Goal: Task Accomplishment & Management: Use online tool/utility

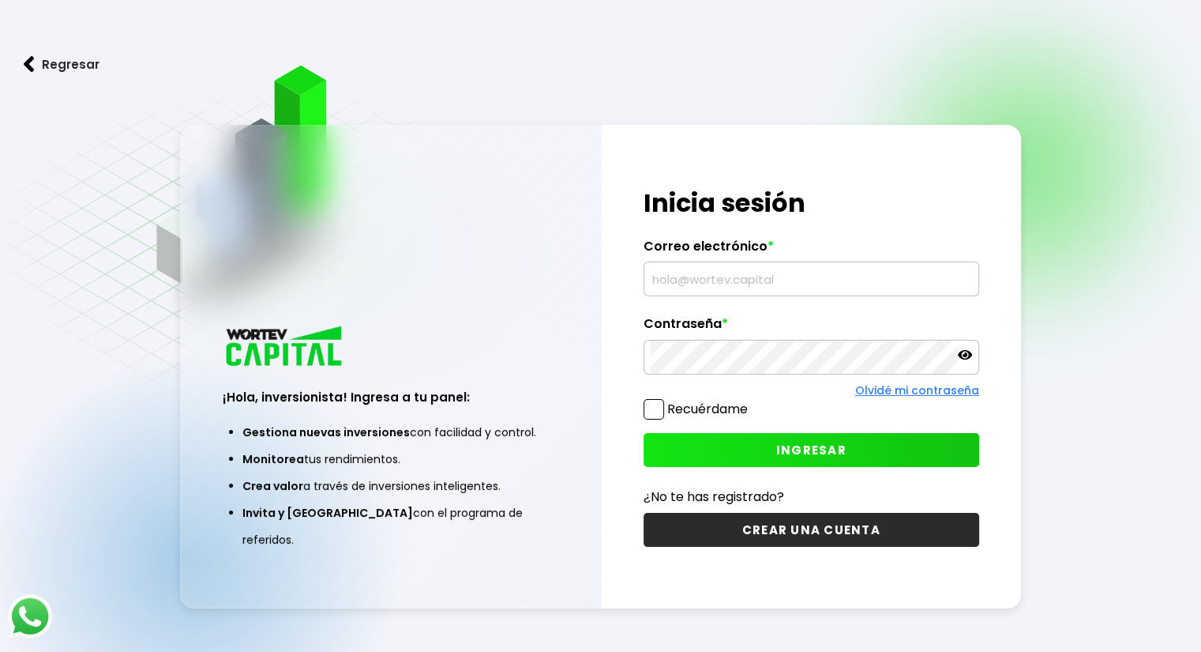
click at [884, 276] on input "text" at bounding box center [811, 278] width 321 height 33
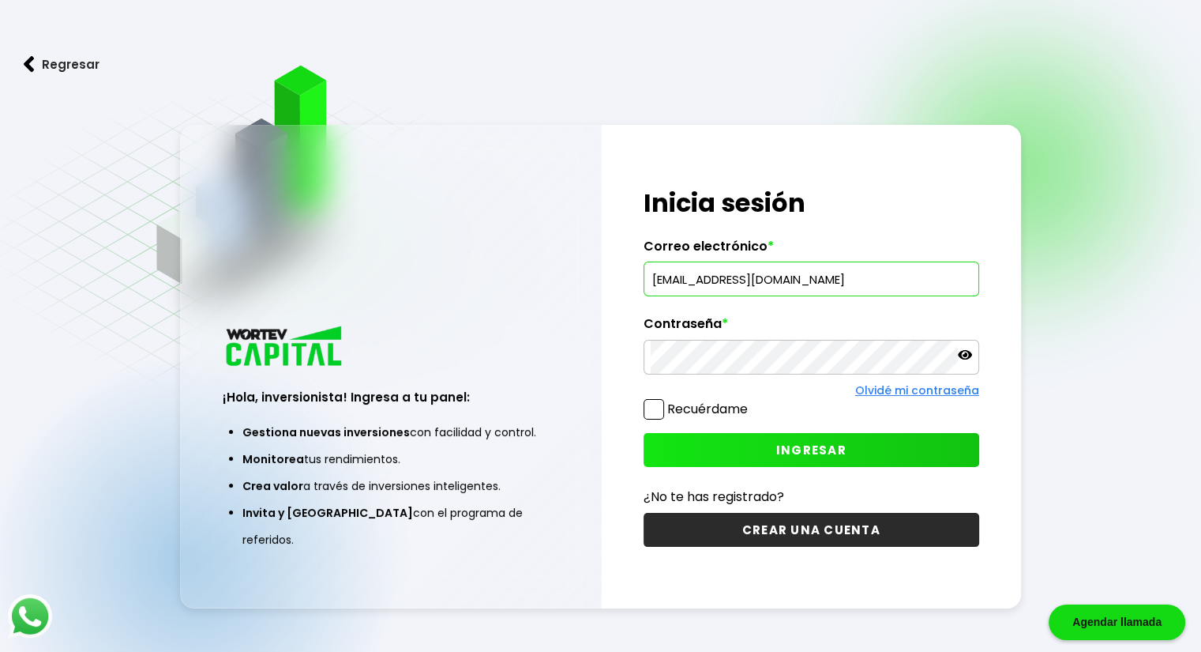
type input "[EMAIL_ADDRESS][DOMAIN_NAME]"
click at [812, 440] on button "INGRESAR" at bounding box center [812, 450] width 336 height 34
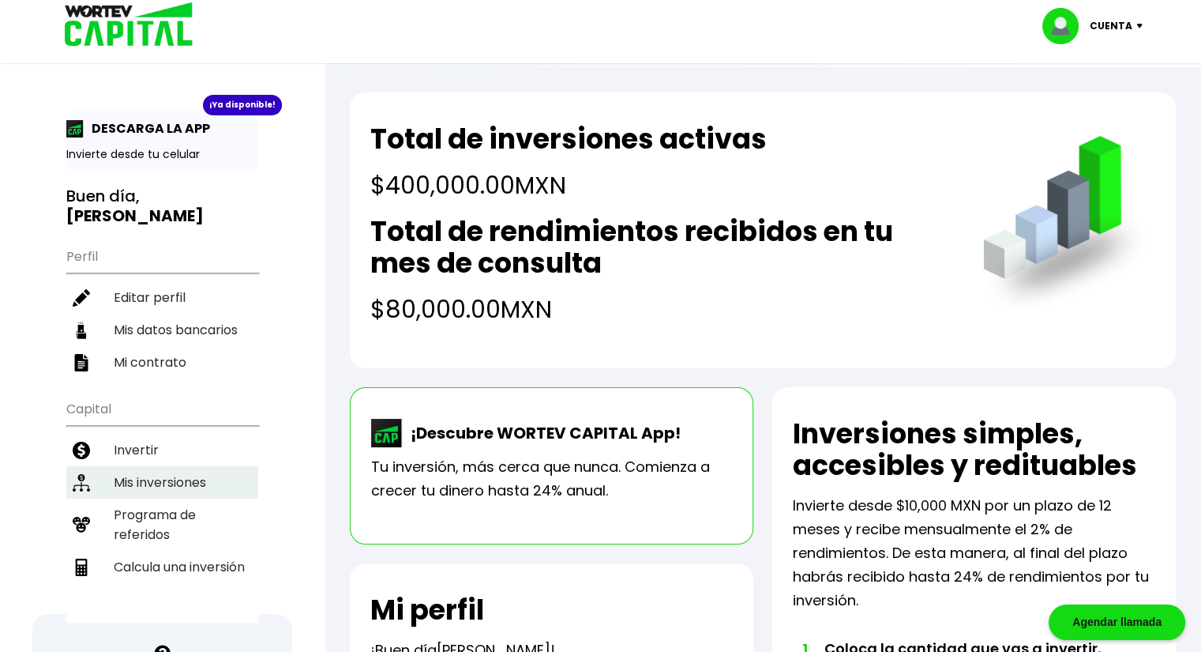
click at [199, 466] on li "Mis inversiones" at bounding box center [162, 482] width 192 height 32
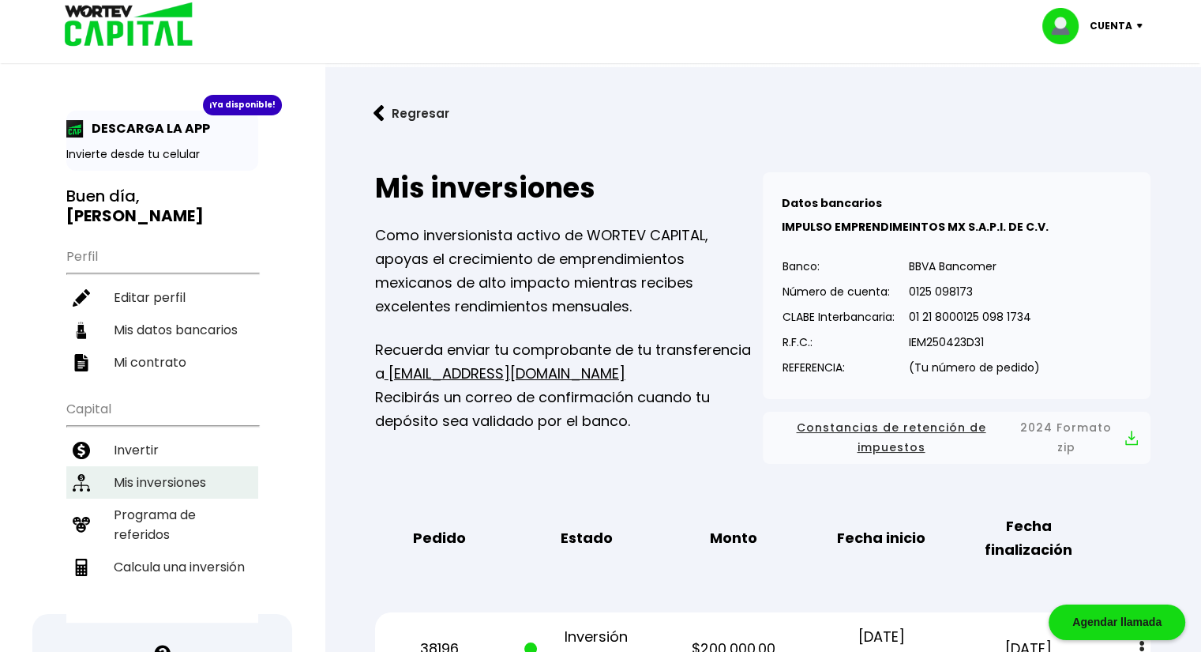
click at [205, 466] on li "Mis inversiones" at bounding box center [162, 482] width 192 height 32
click at [135, 11] on img at bounding box center [123, 25] width 151 height 51
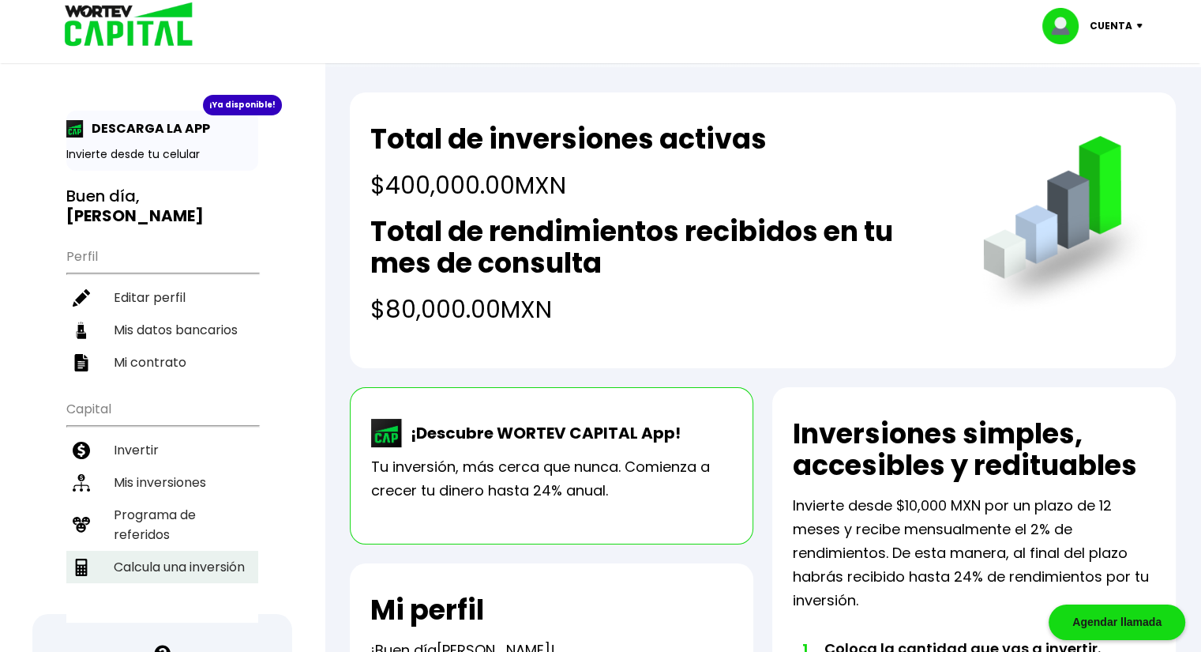
click at [203, 551] on li "Calcula una inversión" at bounding box center [162, 567] width 192 height 32
select select "1"
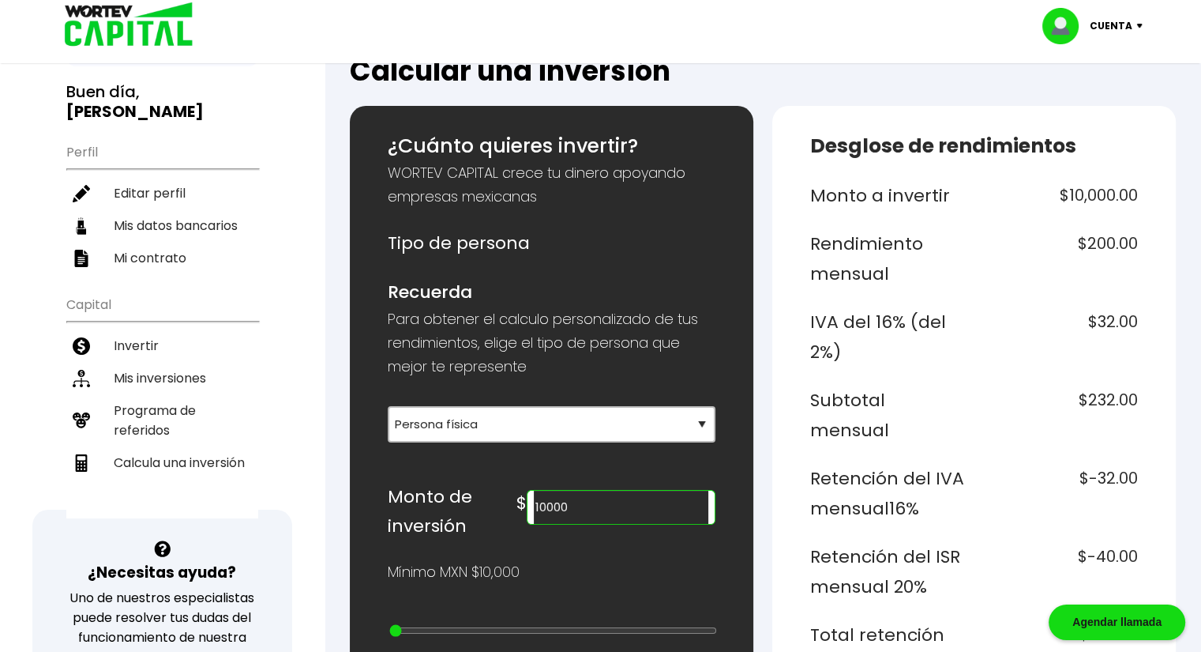
scroll to position [105, 0]
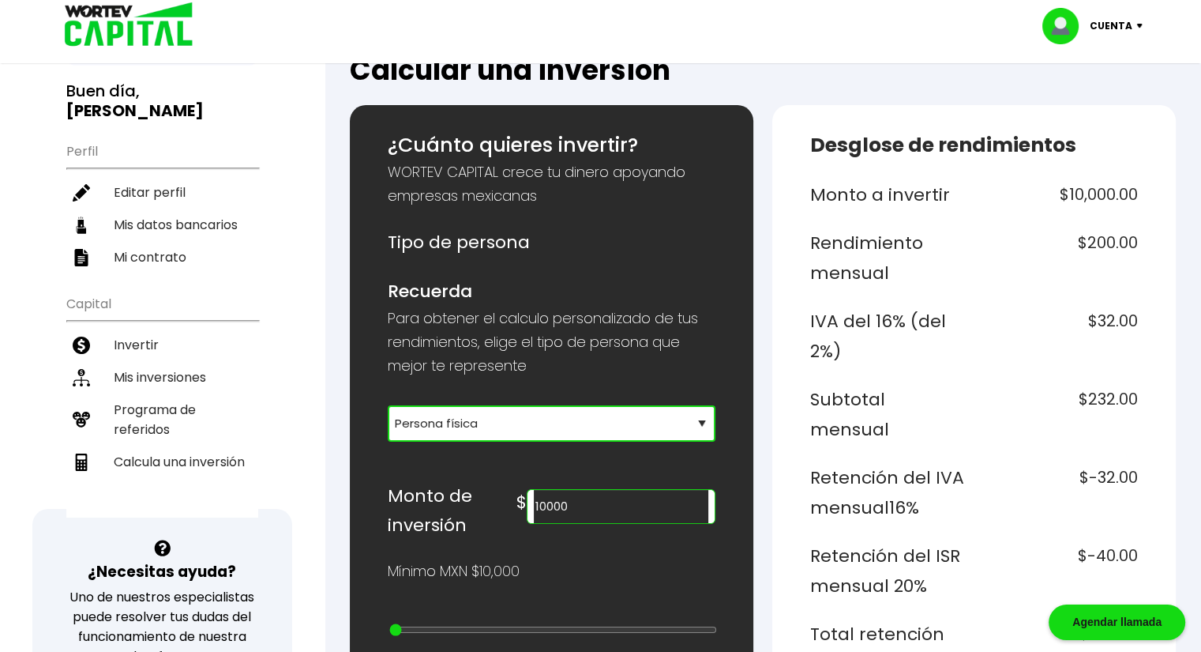
click at [584, 417] on select "Selecciona tu tipo de persona Persona Física que emite factura Persona física P…" at bounding box center [552, 423] width 328 height 36
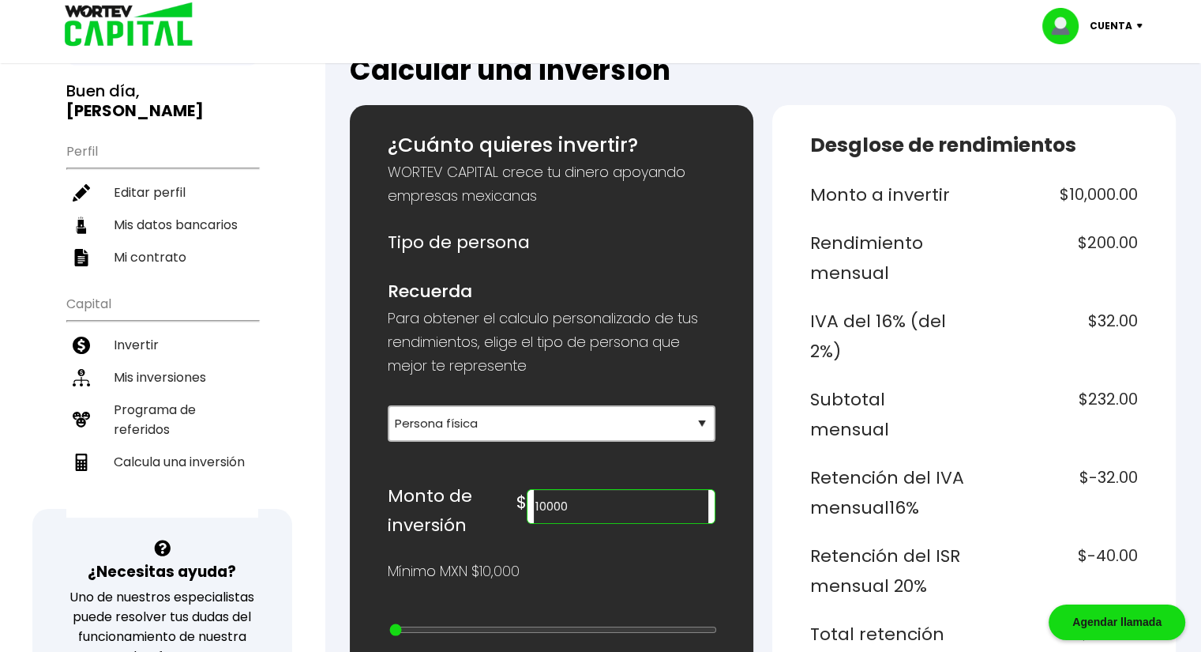
click at [614, 505] on input "10000" at bounding box center [621, 506] width 175 height 33
type input "1"
type input "2"
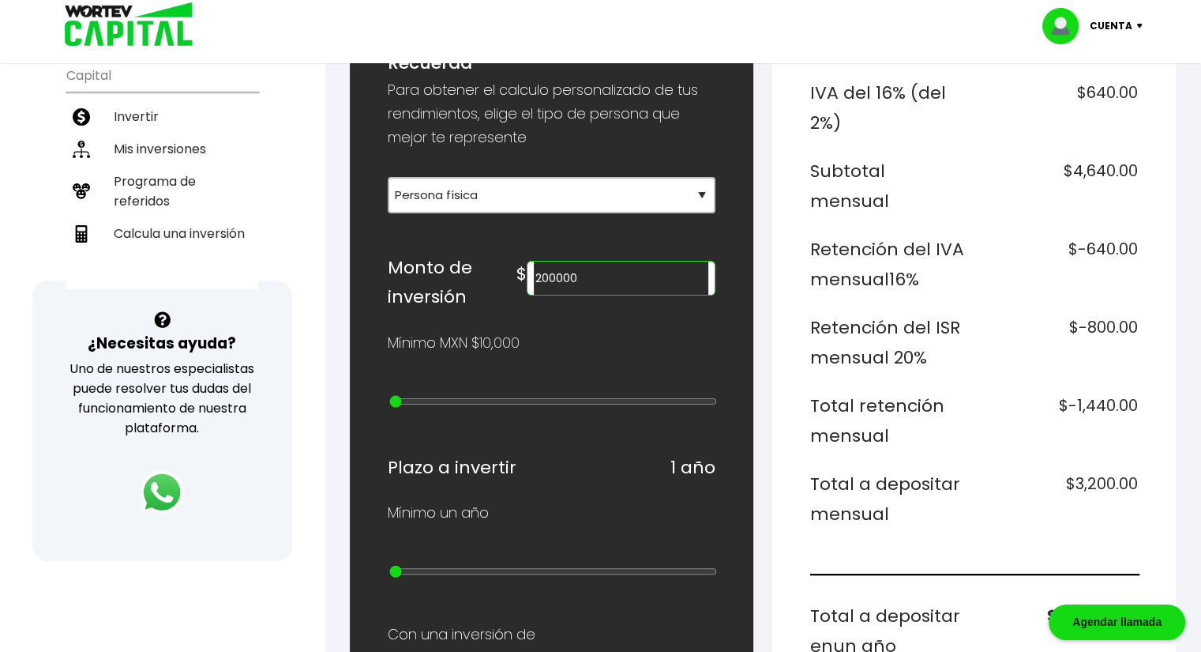
scroll to position [395, 0]
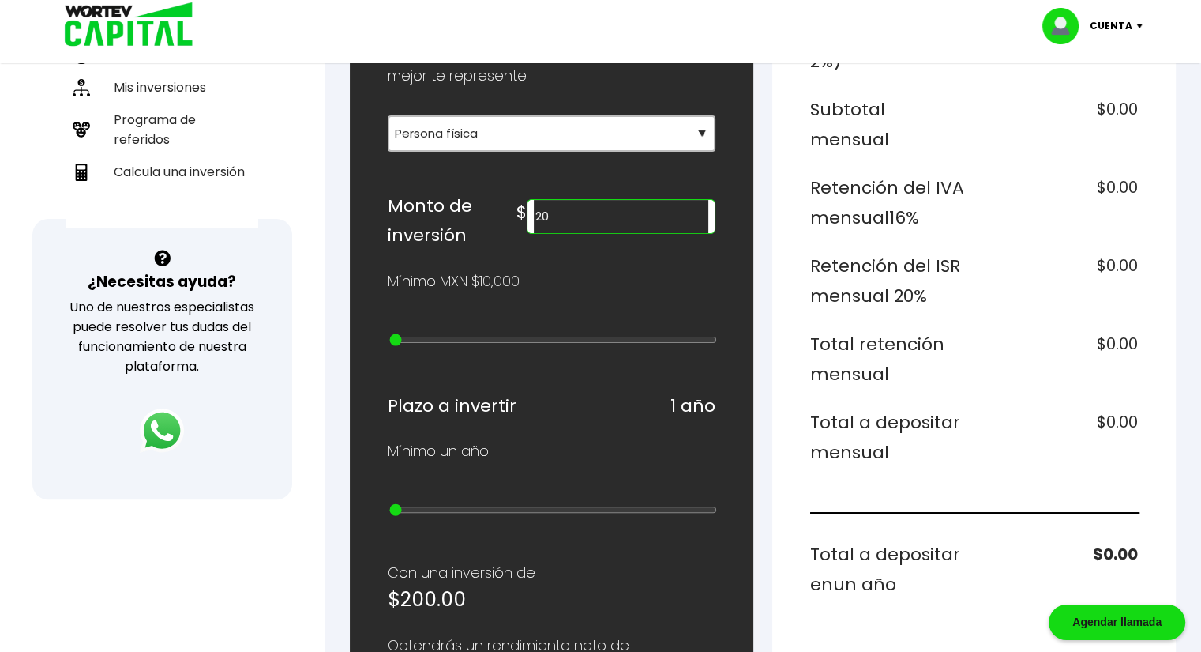
type input "2"
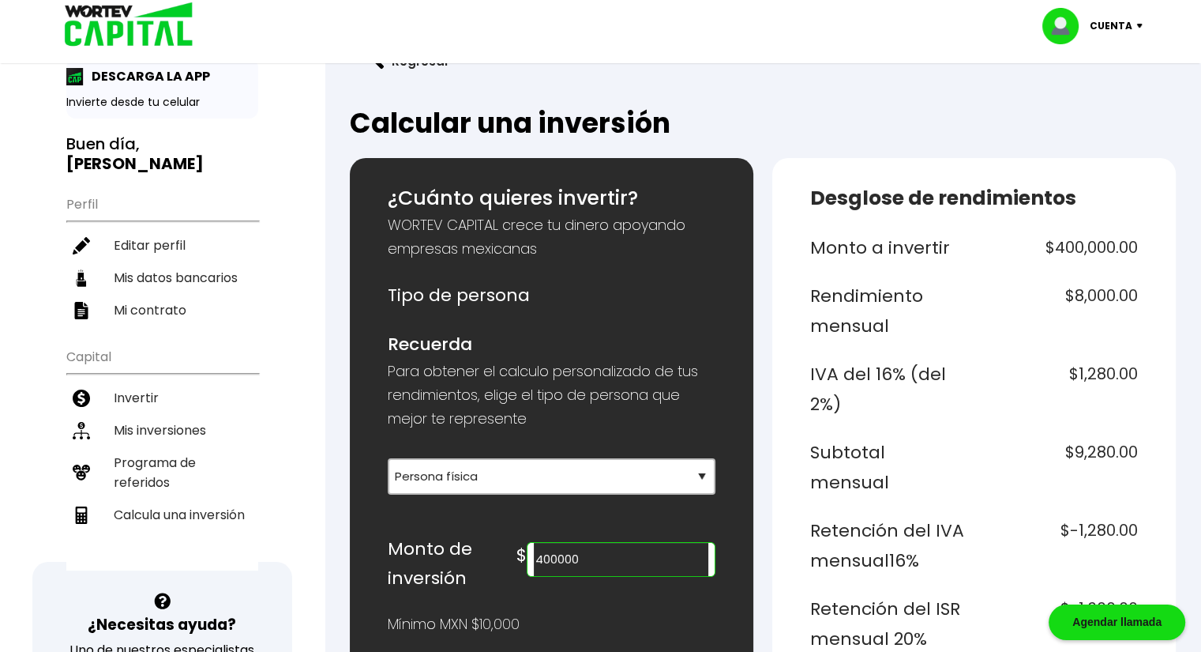
scroll to position [0, 0]
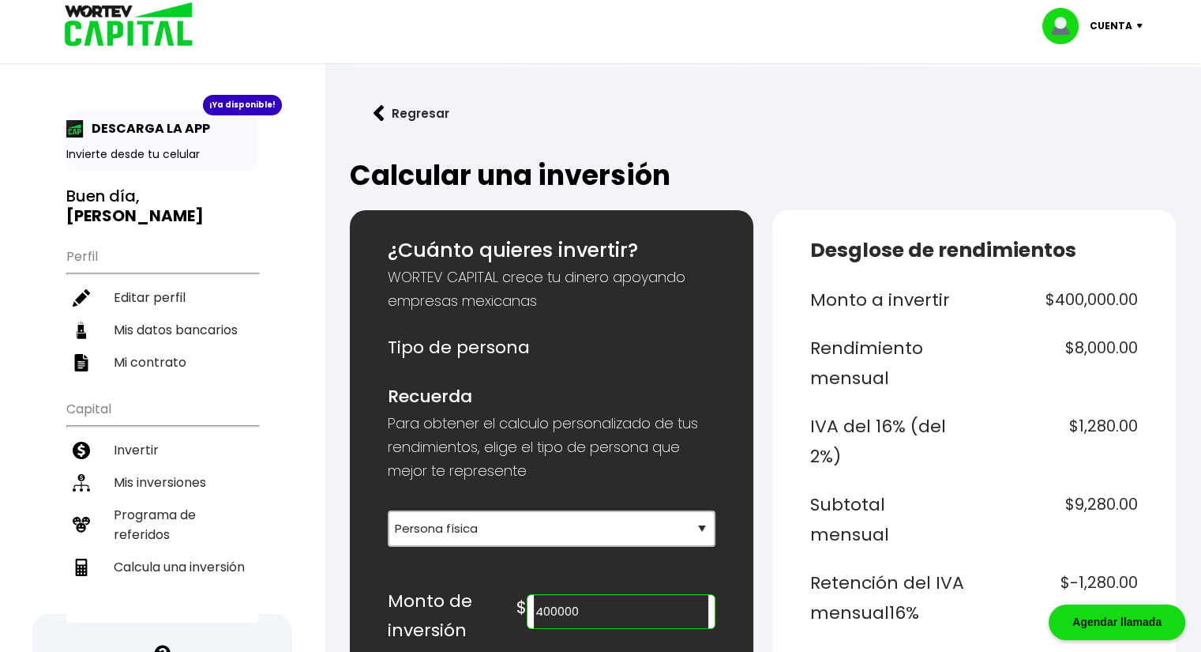
type input "400000"
click at [149, 32] on img at bounding box center [123, 25] width 151 height 51
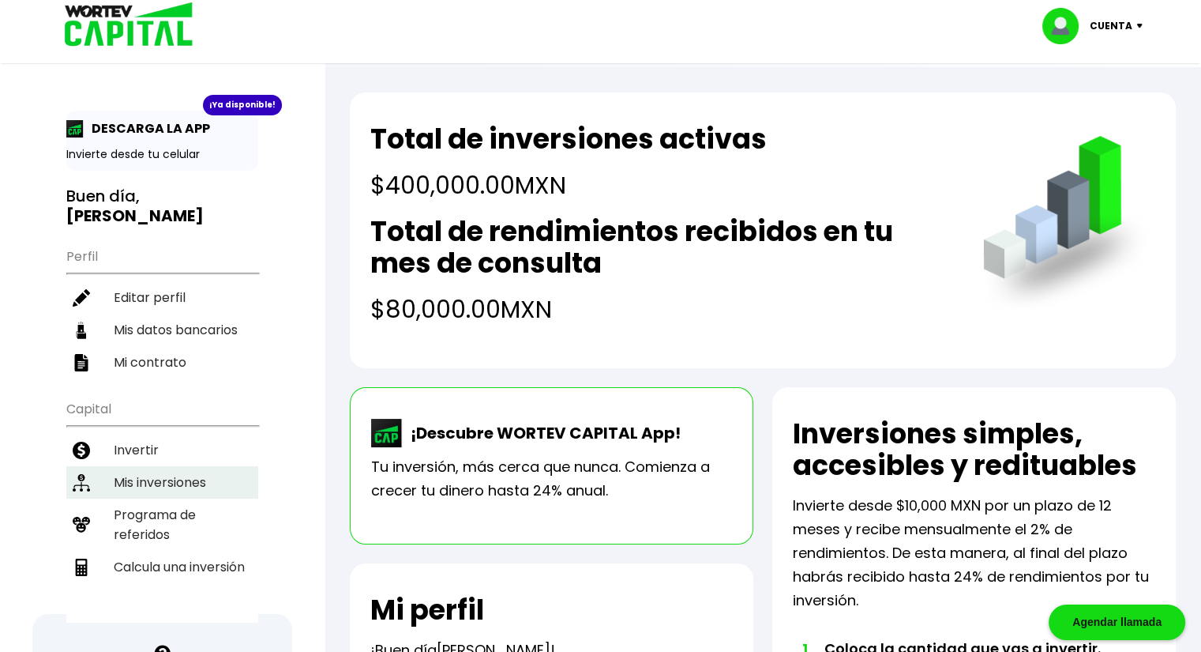
click at [189, 466] on li "Mis inversiones" at bounding box center [162, 482] width 192 height 32
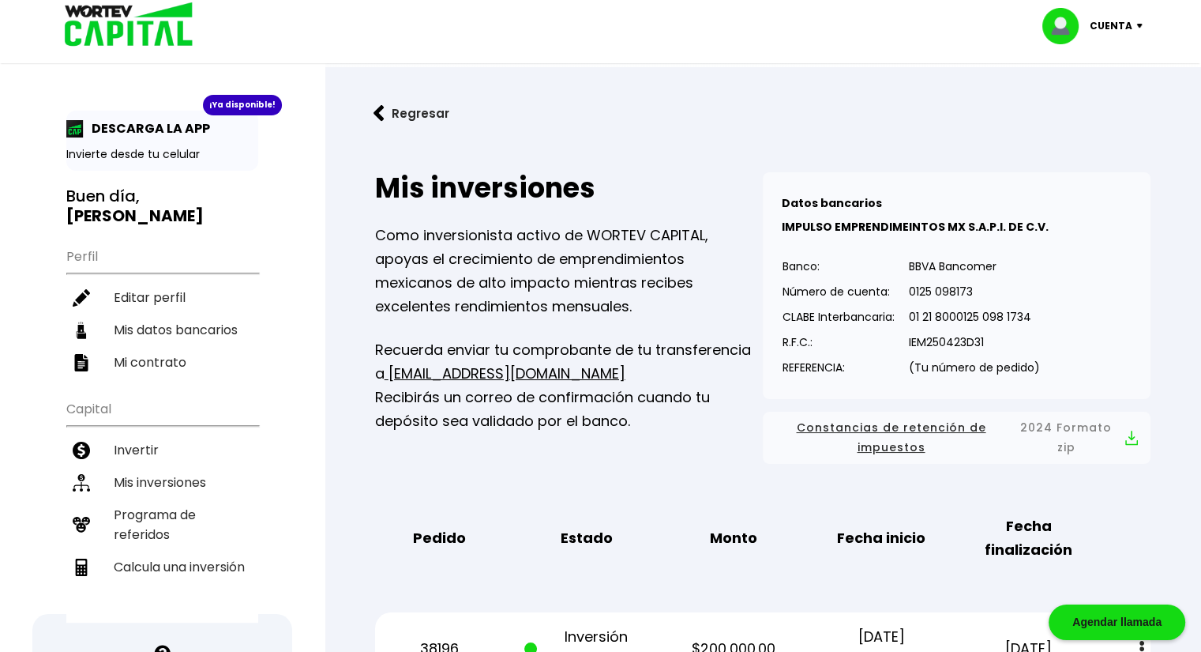
click at [146, 20] on img at bounding box center [123, 25] width 151 height 51
